Goal: Communication & Community: Participate in discussion

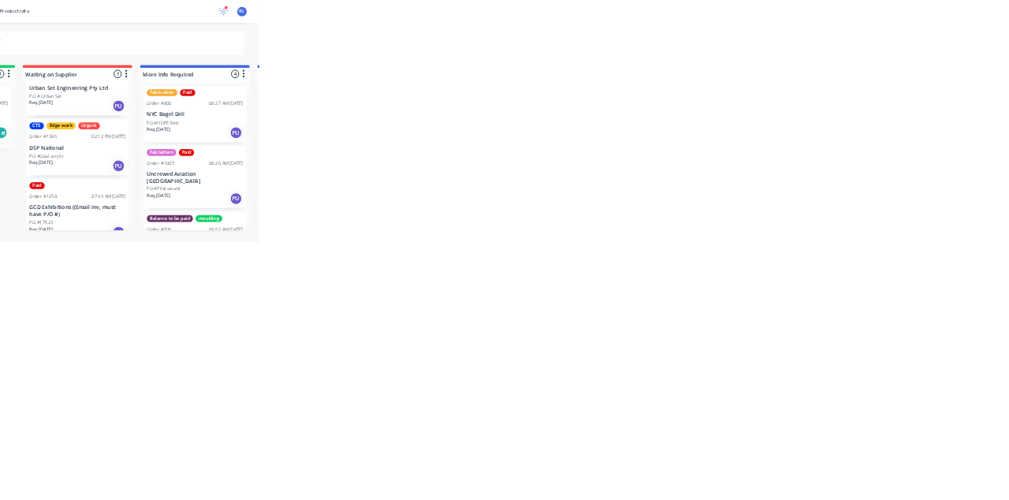
scroll to position [301, 0]
click at [591, 303] on p "DSP National" at bounding box center [632, 305] width 199 height 13
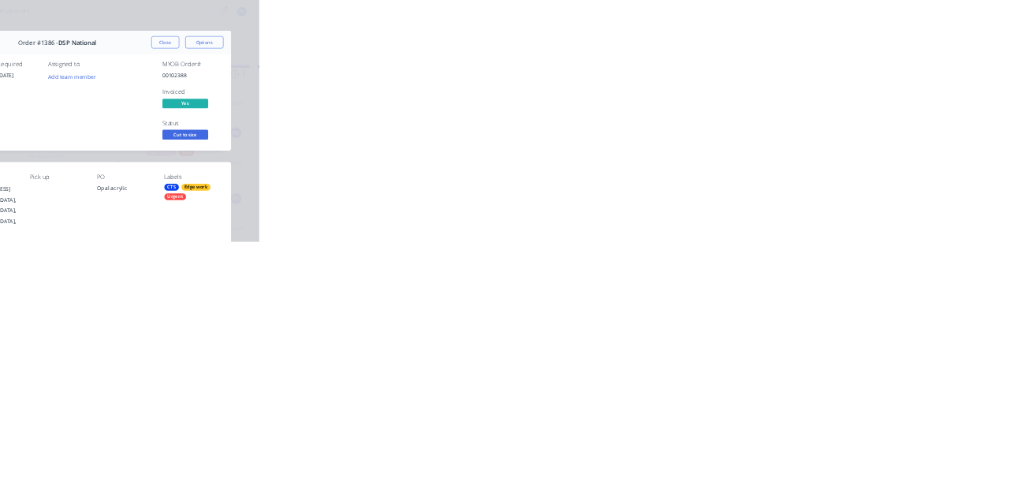
click at [165, 137] on div "Collaborate" at bounding box center [133, 138] width 62 height 14
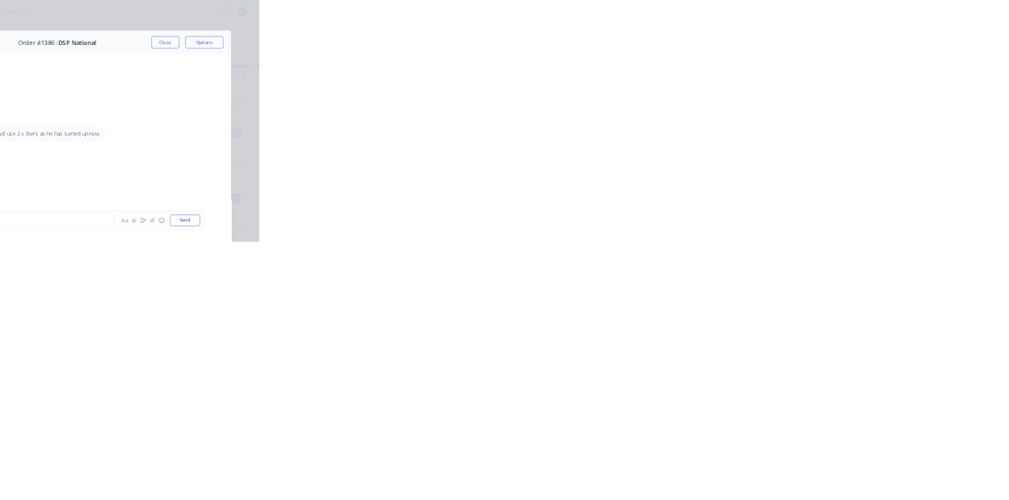
click at [709, 464] on div at bounding box center [507, 456] width 404 height 17
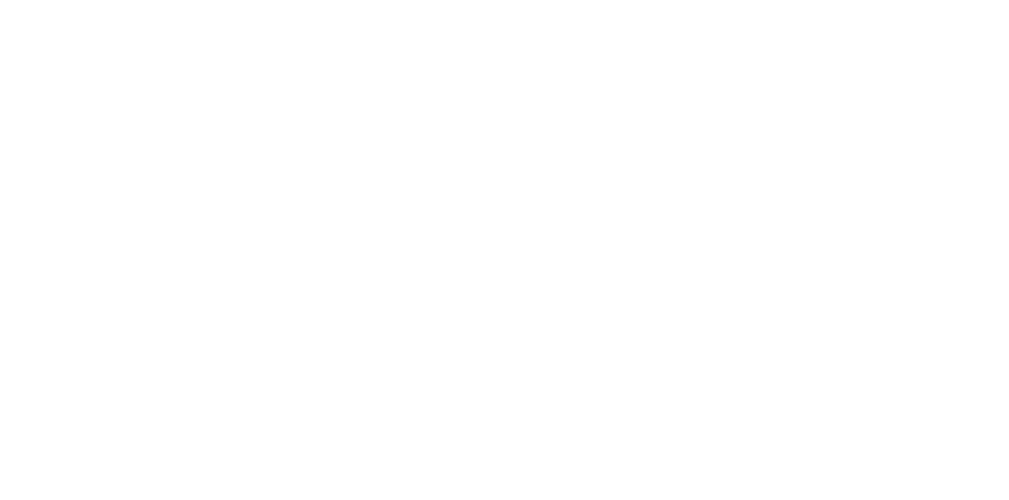
click at [886, 467] on button "Send" at bounding box center [855, 456] width 62 height 24
click at [843, 87] on button "Close" at bounding box center [815, 87] width 58 height 25
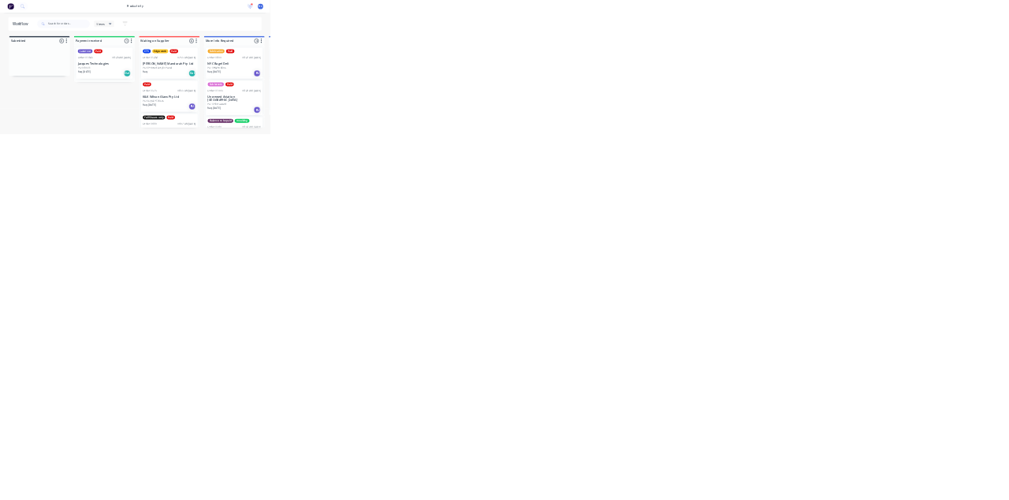
scroll to position [284, 0]
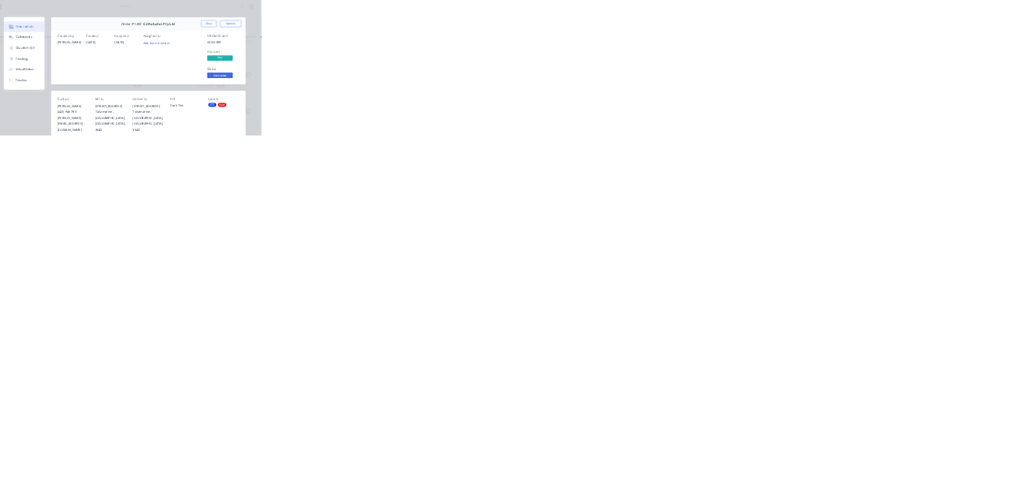
scroll to position [0, 0]
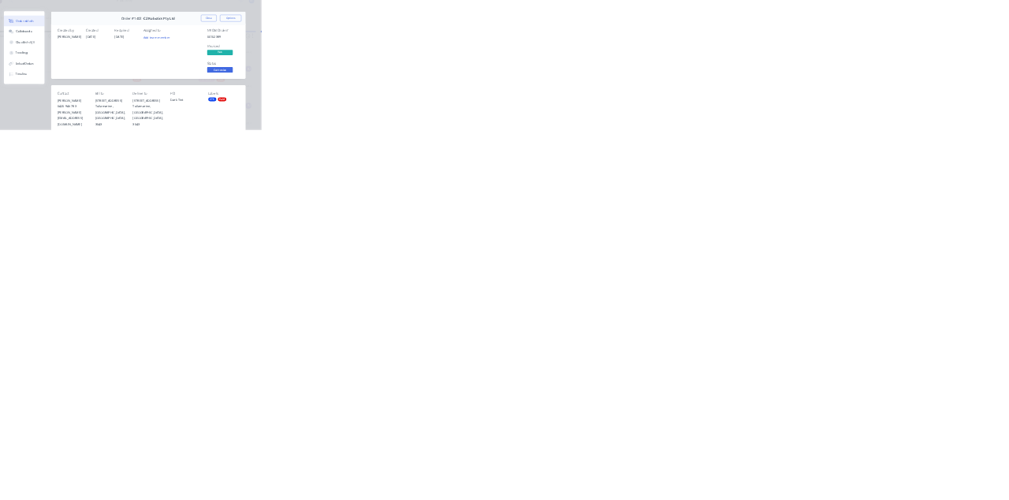
click at [843, 87] on button "Close" at bounding box center [815, 87] width 58 height 25
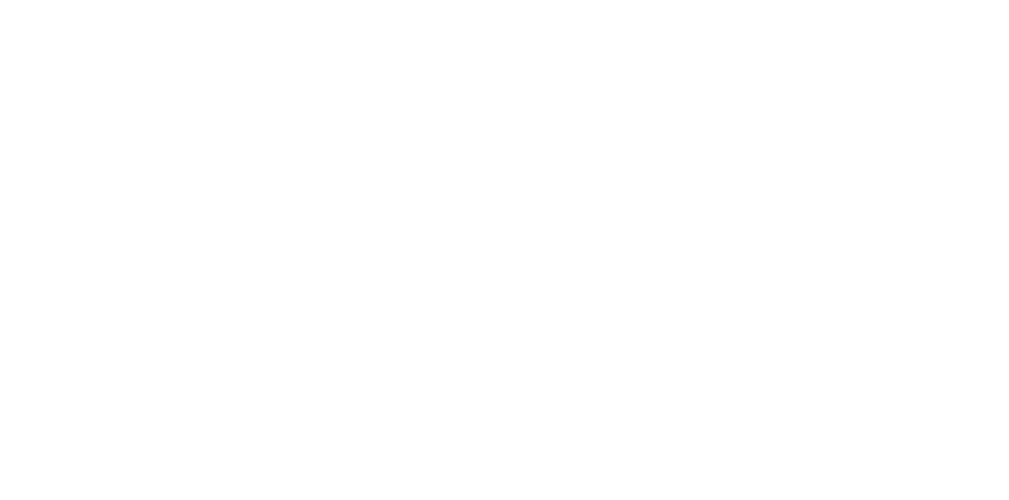
click at [209, 125] on button "Collaborate" at bounding box center [134, 137] width 150 height 39
click at [709, 464] on div at bounding box center [507, 456] width 404 height 17
click at [886, 467] on button "Send" at bounding box center [855, 456] width 62 height 24
click at [843, 84] on button "Close" at bounding box center [815, 87] width 58 height 25
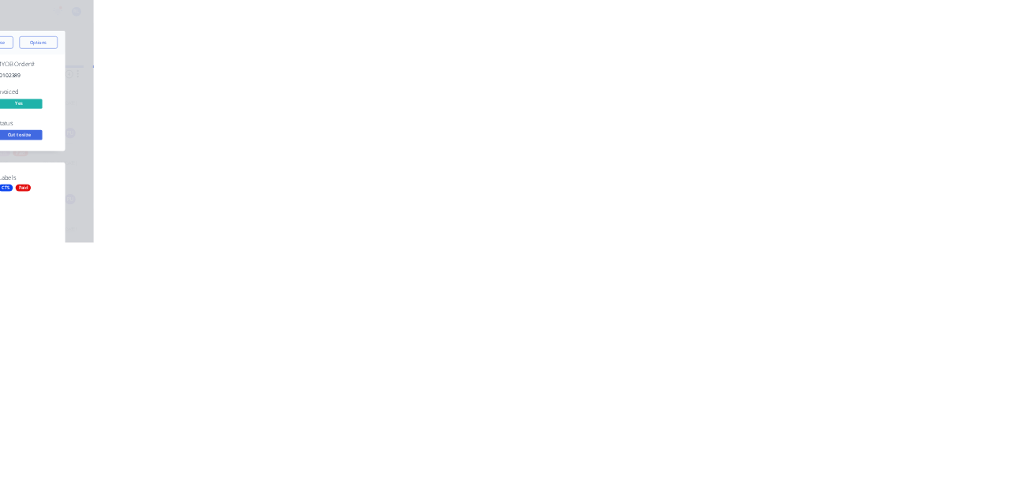
click at [209, 111] on button "Order details" at bounding box center [134, 98] width 150 height 39
click at [165, 143] on div "Collaborate" at bounding box center [133, 138] width 62 height 14
click at [709, 464] on div at bounding box center [507, 456] width 404 height 17
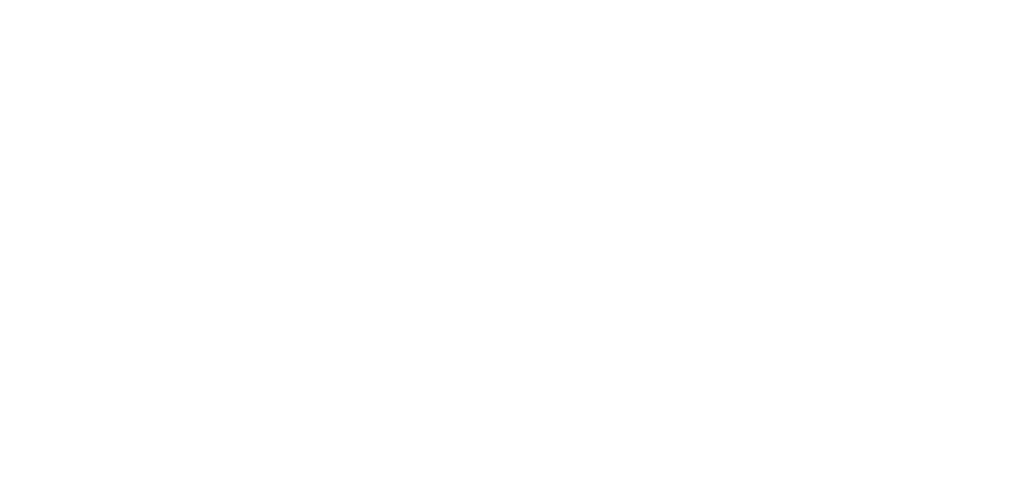
click at [886, 467] on button "Send" at bounding box center [855, 456] width 62 height 24
click at [843, 87] on button "Close" at bounding box center [815, 87] width 58 height 25
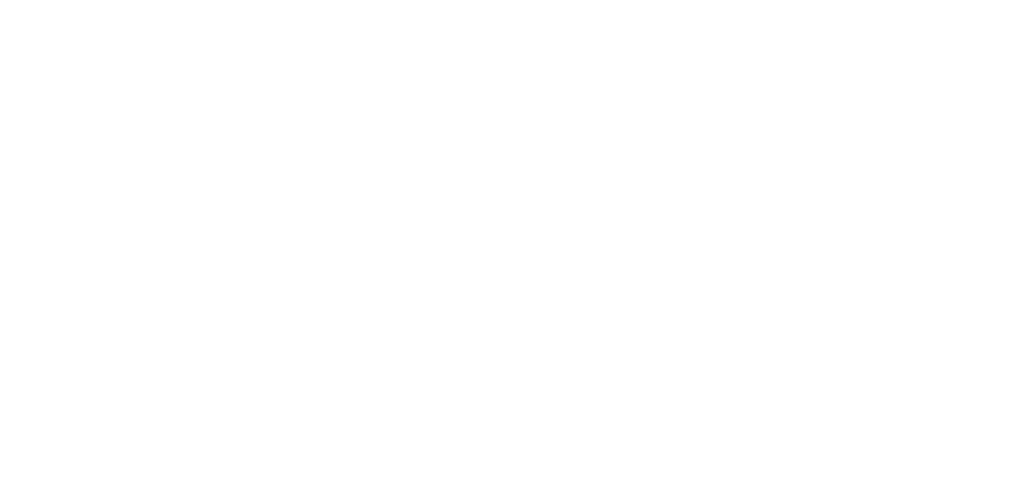
click at [843, 87] on button "Close" at bounding box center [815, 87] width 58 height 25
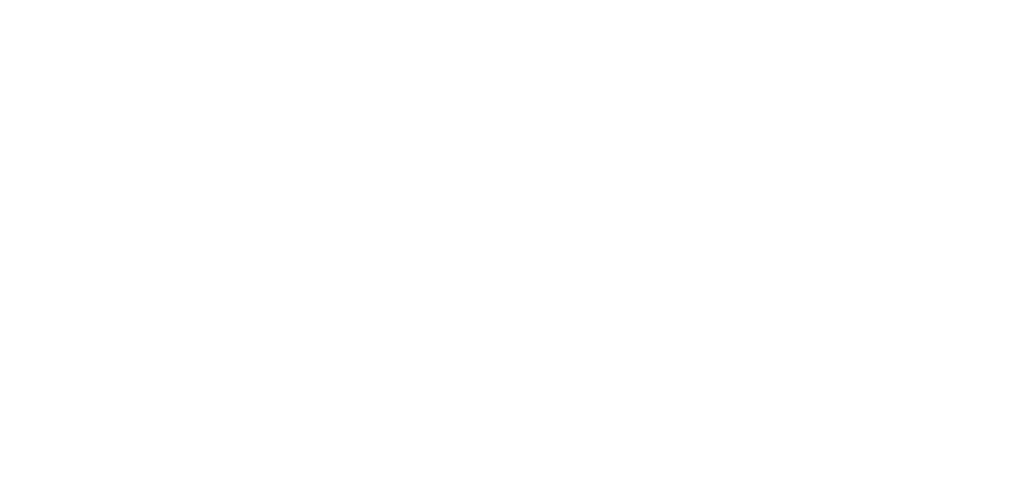
click at [843, 82] on button "Close" at bounding box center [815, 87] width 58 height 25
